Goal: Navigation & Orientation: Find specific page/section

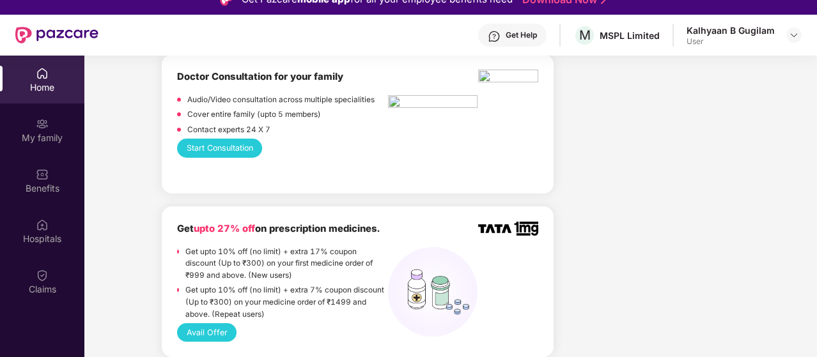
scroll to position [0, 0]
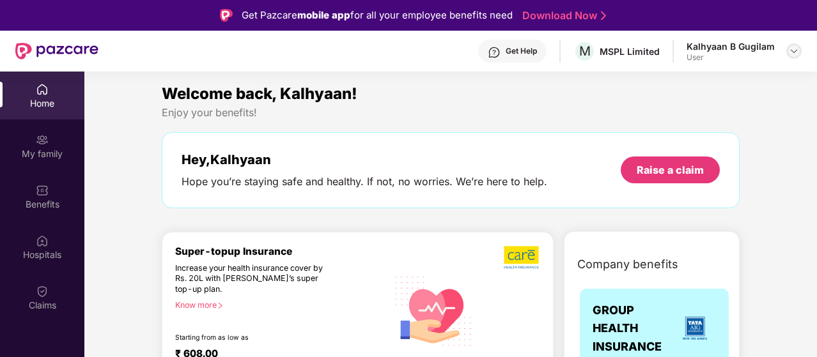
click at [794, 53] on img at bounding box center [794, 51] width 10 height 10
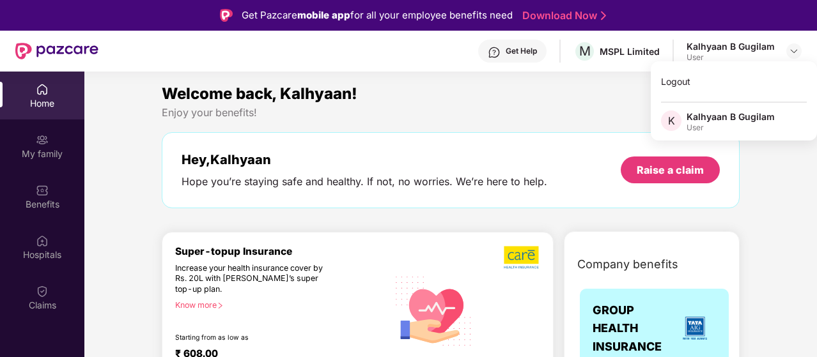
click at [478, 106] on div "Enjoy your benefits!" at bounding box center [451, 112] width 578 height 13
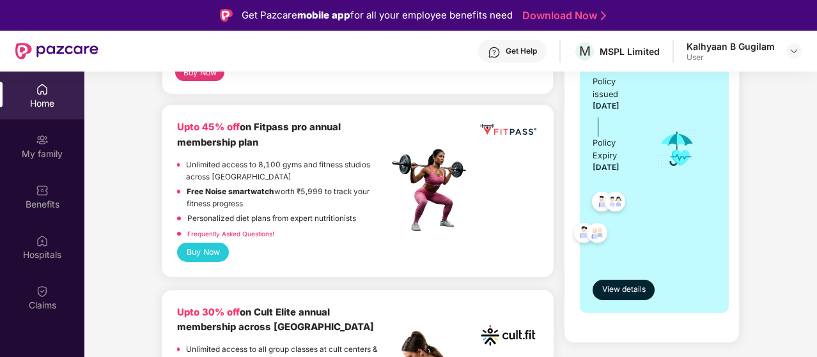
scroll to position [625, 0]
